Goal: Task Accomplishment & Management: Manage account settings

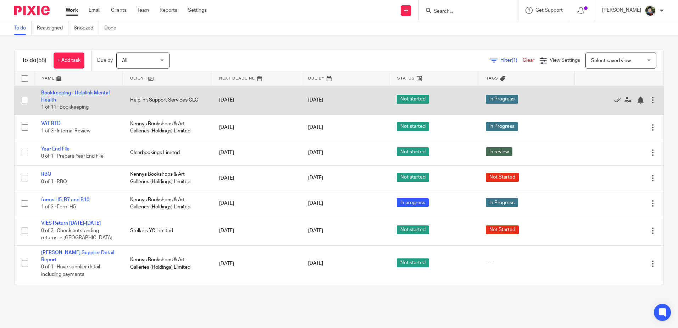
click at [49, 94] on link "Bookkeeping - Helplink Mental Health" at bounding box center [75, 96] width 68 height 12
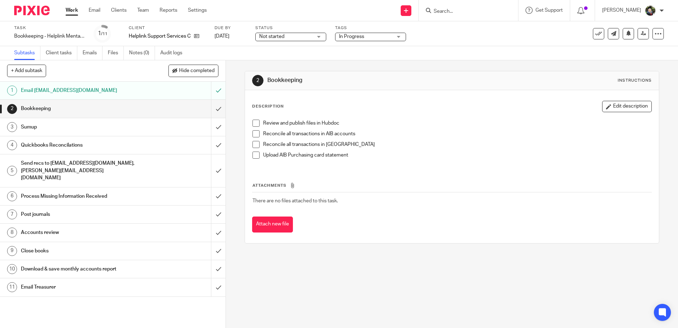
click at [252, 126] on span at bounding box center [255, 122] width 7 height 7
click at [252, 135] on span at bounding box center [255, 133] width 7 height 7
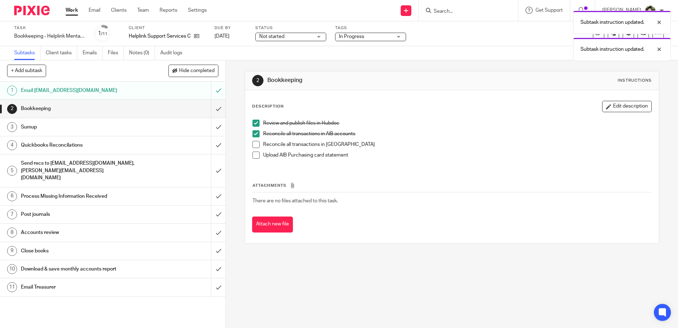
click at [255, 145] on span at bounding box center [255, 144] width 7 height 7
click at [255, 157] on span at bounding box center [255, 154] width 7 height 7
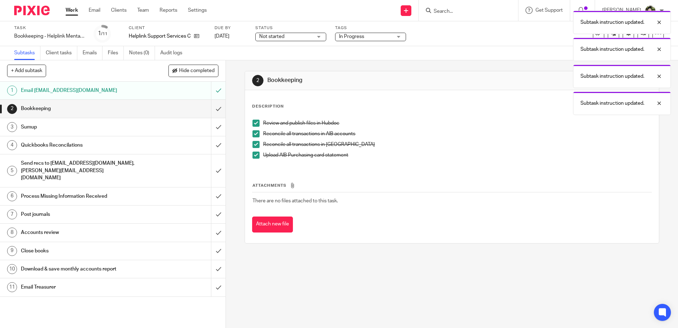
click at [126, 119] on link "3 Sumup" at bounding box center [105, 127] width 211 height 18
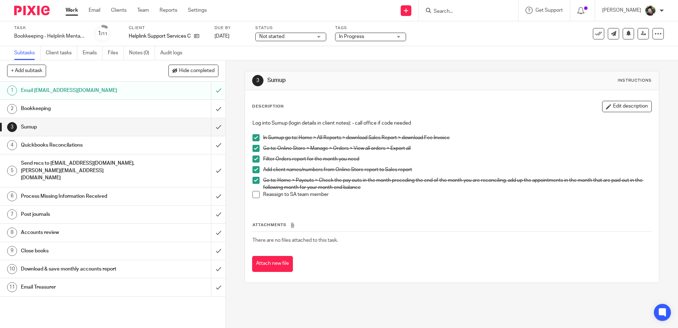
click at [127, 110] on h1 "Bookkeeping" at bounding box center [82, 108] width 122 height 11
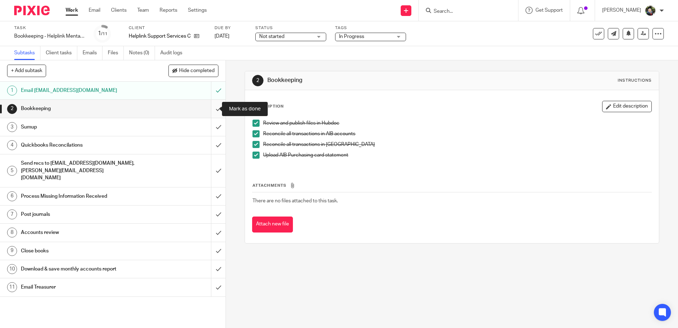
click at [215, 109] on input "submit" at bounding box center [113, 109] width 226 height 18
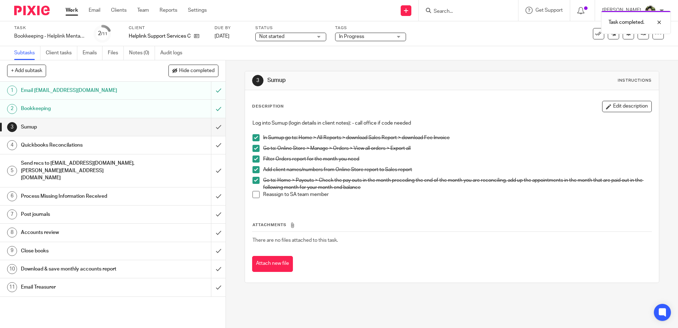
click at [300, 34] on span "Not started" at bounding box center [285, 36] width 53 height 7
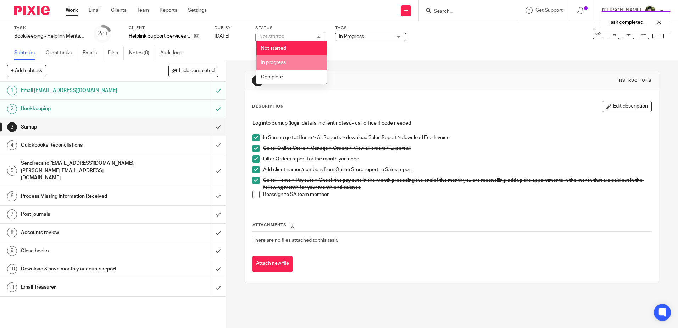
click at [288, 62] on li "In progress" at bounding box center [291, 62] width 70 height 15
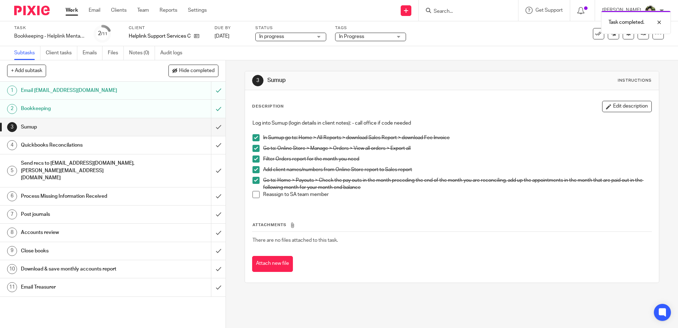
click at [374, 61] on div "3 Sumup Instructions Description Edit description Log into Sumup (login details…" at bounding box center [452, 176] width 414 height 233
click at [454, 9] on input "Search" at bounding box center [465, 12] width 64 height 6
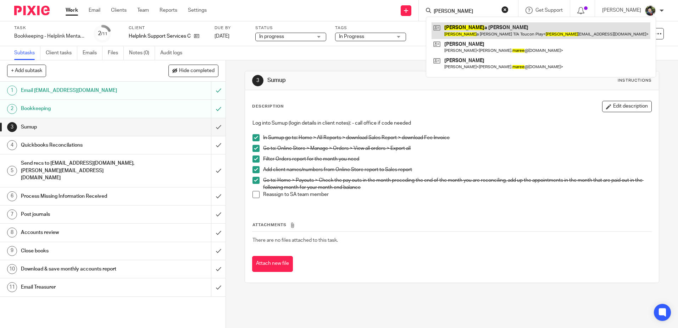
type input "mares"
click at [476, 30] on link at bounding box center [541, 30] width 219 height 16
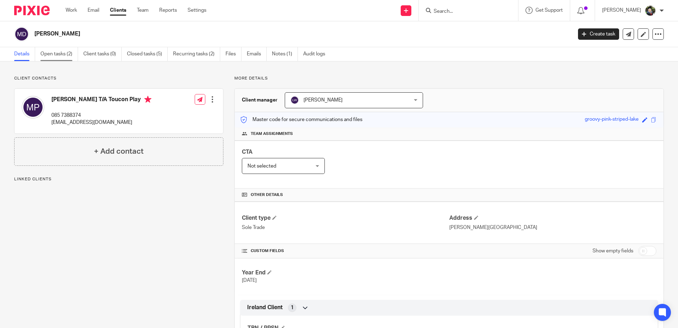
click at [49, 53] on link "Open tasks (2)" at bounding box center [59, 54] width 38 height 14
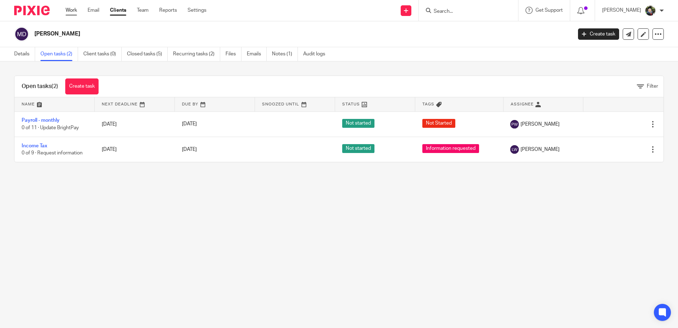
click at [72, 10] on link "Work" at bounding box center [71, 10] width 11 height 7
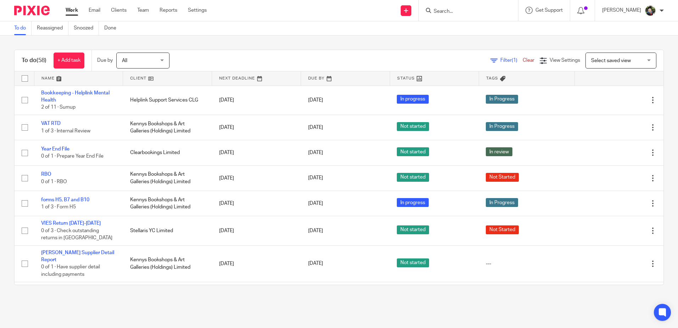
click at [467, 14] on input "Search" at bounding box center [465, 12] width 64 height 6
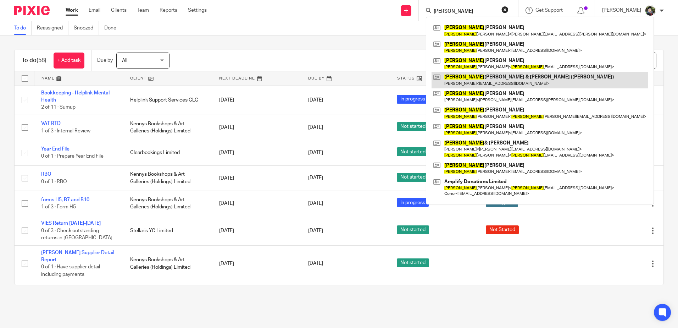
type input "david"
click at [495, 81] on link at bounding box center [540, 80] width 217 height 16
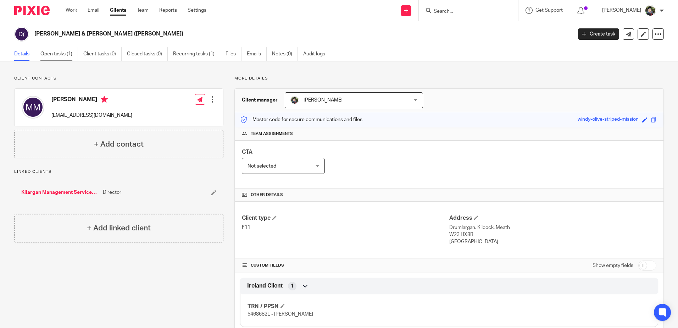
click at [55, 52] on link "Open tasks (1)" at bounding box center [59, 54] width 38 height 14
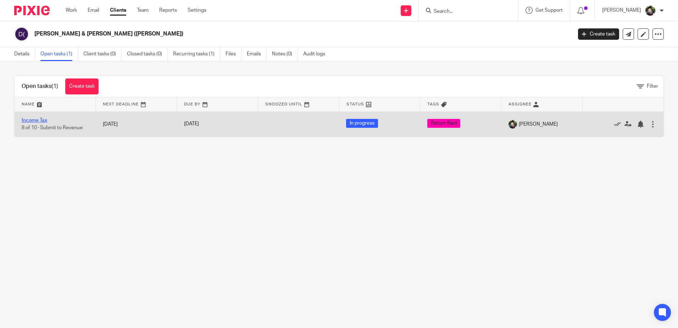
click at [40, 121] on link "Income Tax" at bounding box center [35, 120] width 26 height 5
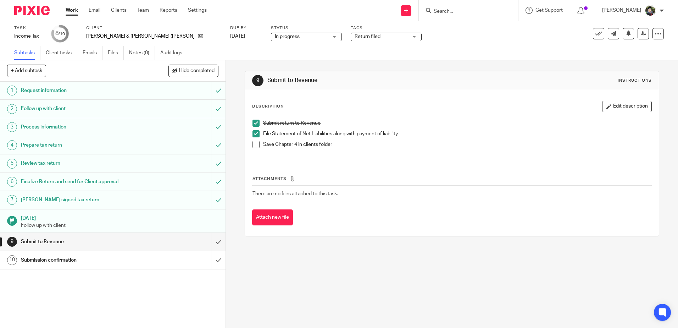
click at [256, 147] on span at bounding box center [255, 144] width 7 height 7
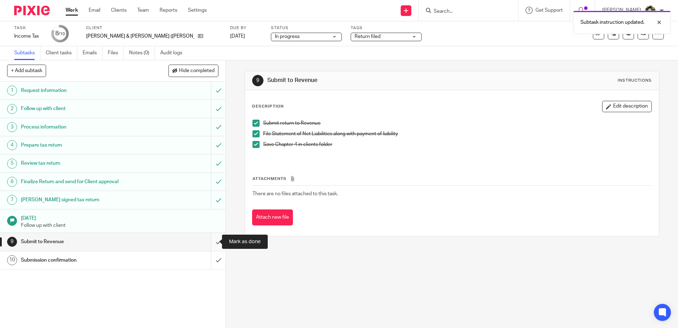
click at [212, 240] on input "submit" at bounding box center [113, 242] width 226 height 18
click at [280, 35] on span "In progress" at bounding box center [301, 36] width 53 height 7
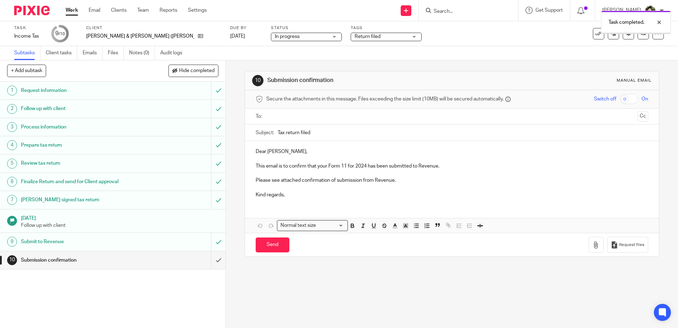
click at [288, 33] on span "In progress" at bounding box center [301, 36] width 53 height 7
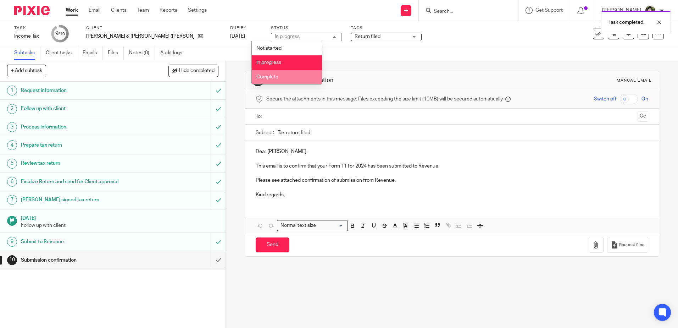
click at [271, 77] on span "Complete" at bounding box center [267, 76] width 22 height 5
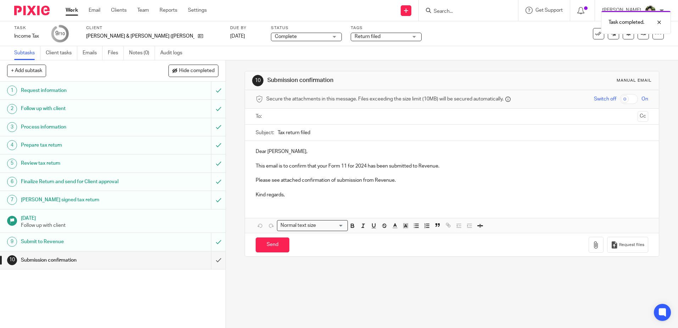
click at [296, 63] on div "10 Submission confirmation Manual email Secure the attachments in this message.…" at bounding box center [452, 163] width 414 height 207
click at [208, 260] on input "submit" at bounding box center [113, 260] width 226 height 18
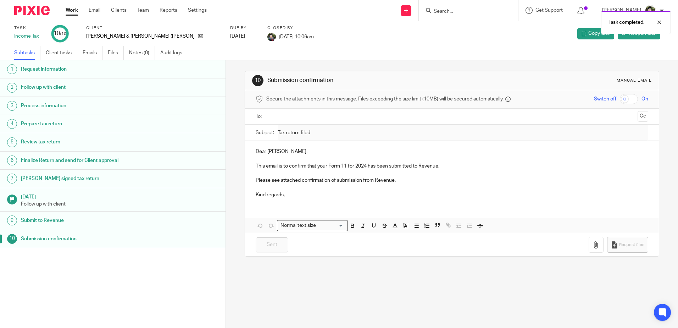
click at [408, 48] on div "Subtasks Client tasks Emails Files Notes (0) Audit logs" at bounding box center [339, 53] width 678 height 14
click at [450, 10] on div "Task completed." at bounding box center [505, 20] width 332 height 27
click at [455, 12] on div "Task completed." at bounding box center [505, 20] width 332 height 27
